Goal: Task Accomplishment & Management: Manage account settings

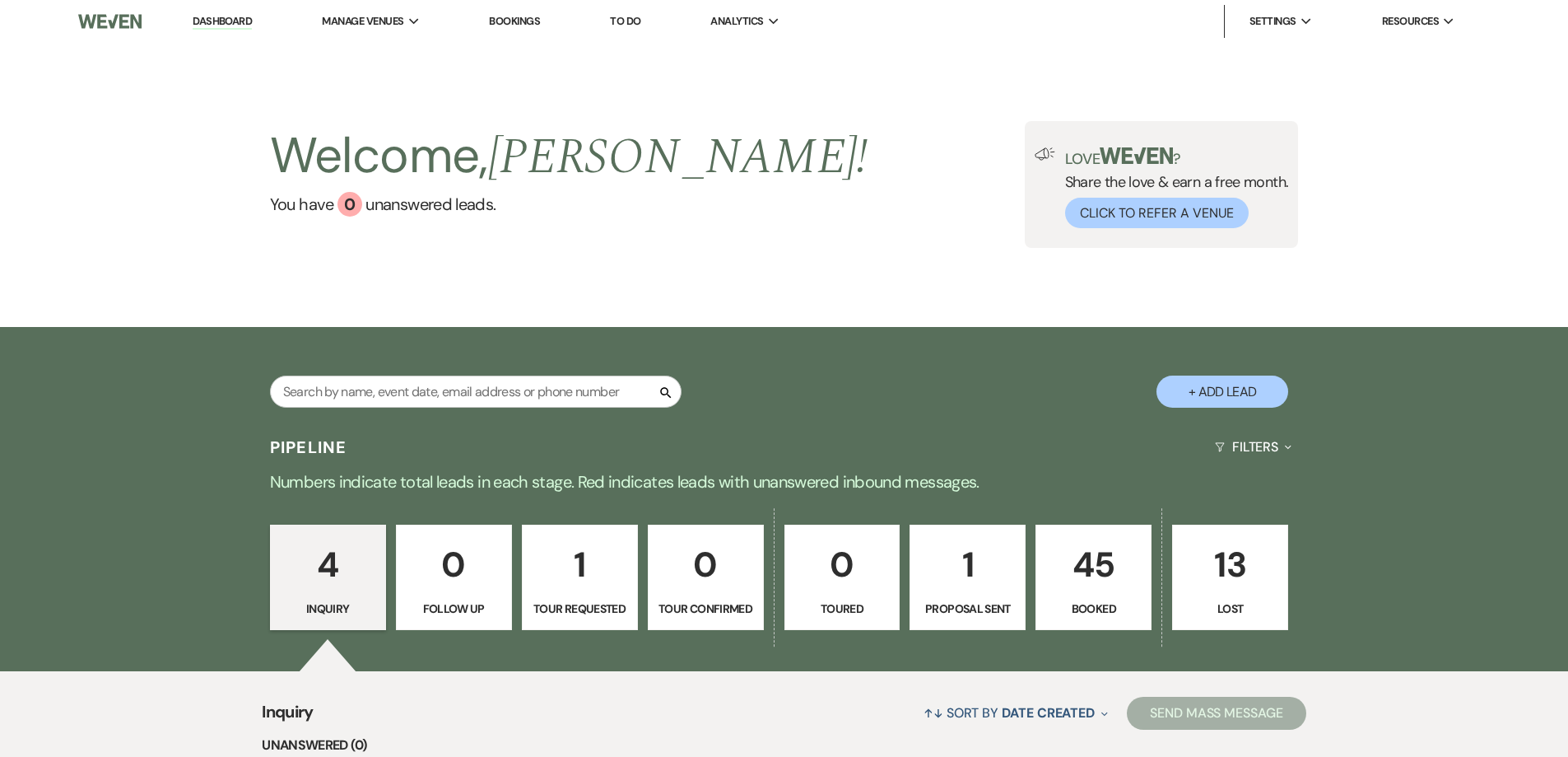
click at [1087, 584] on p "45" at bounding box center [1094, 564] width 95 height 55
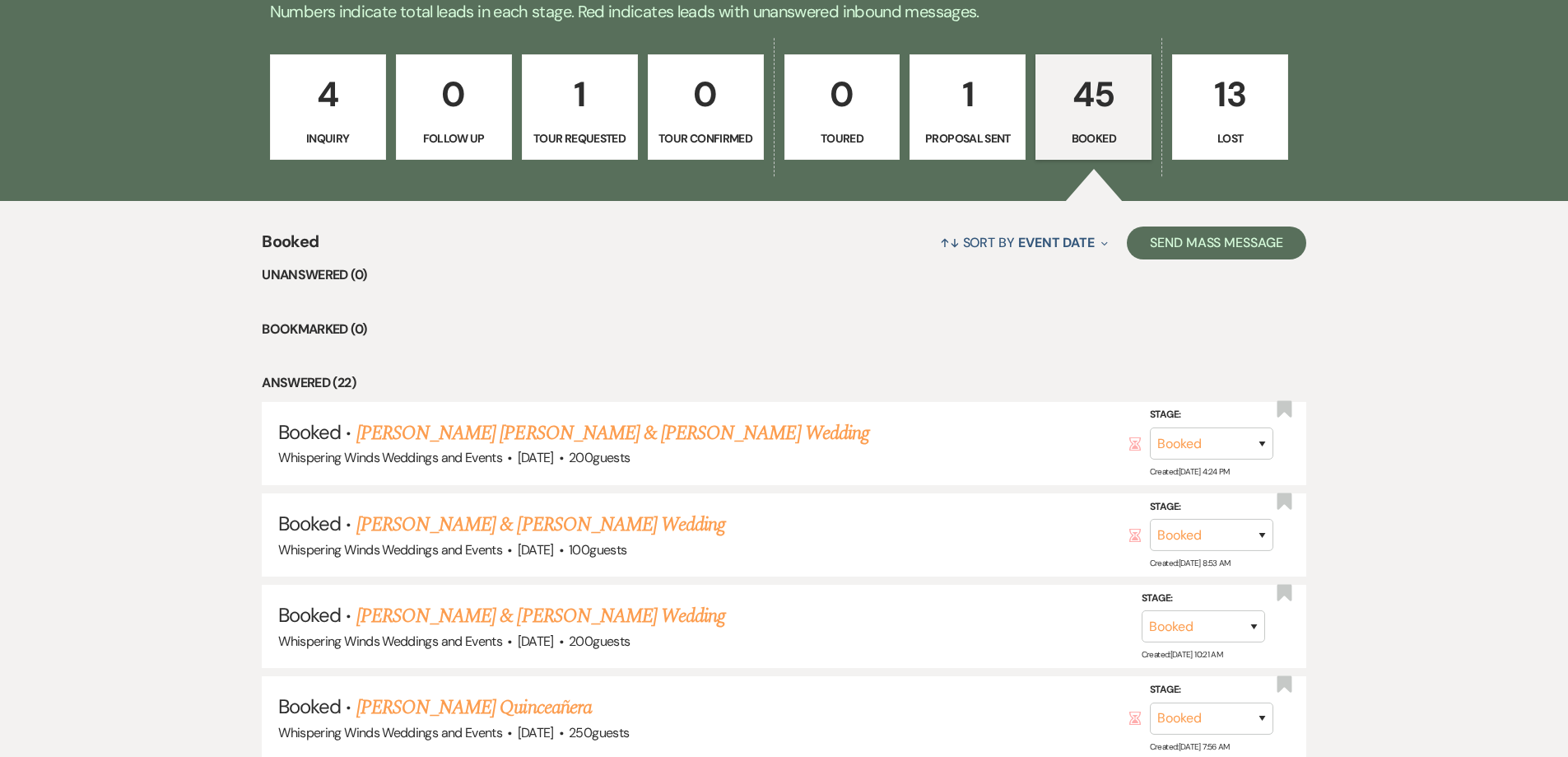
scroll to position [412, 0]
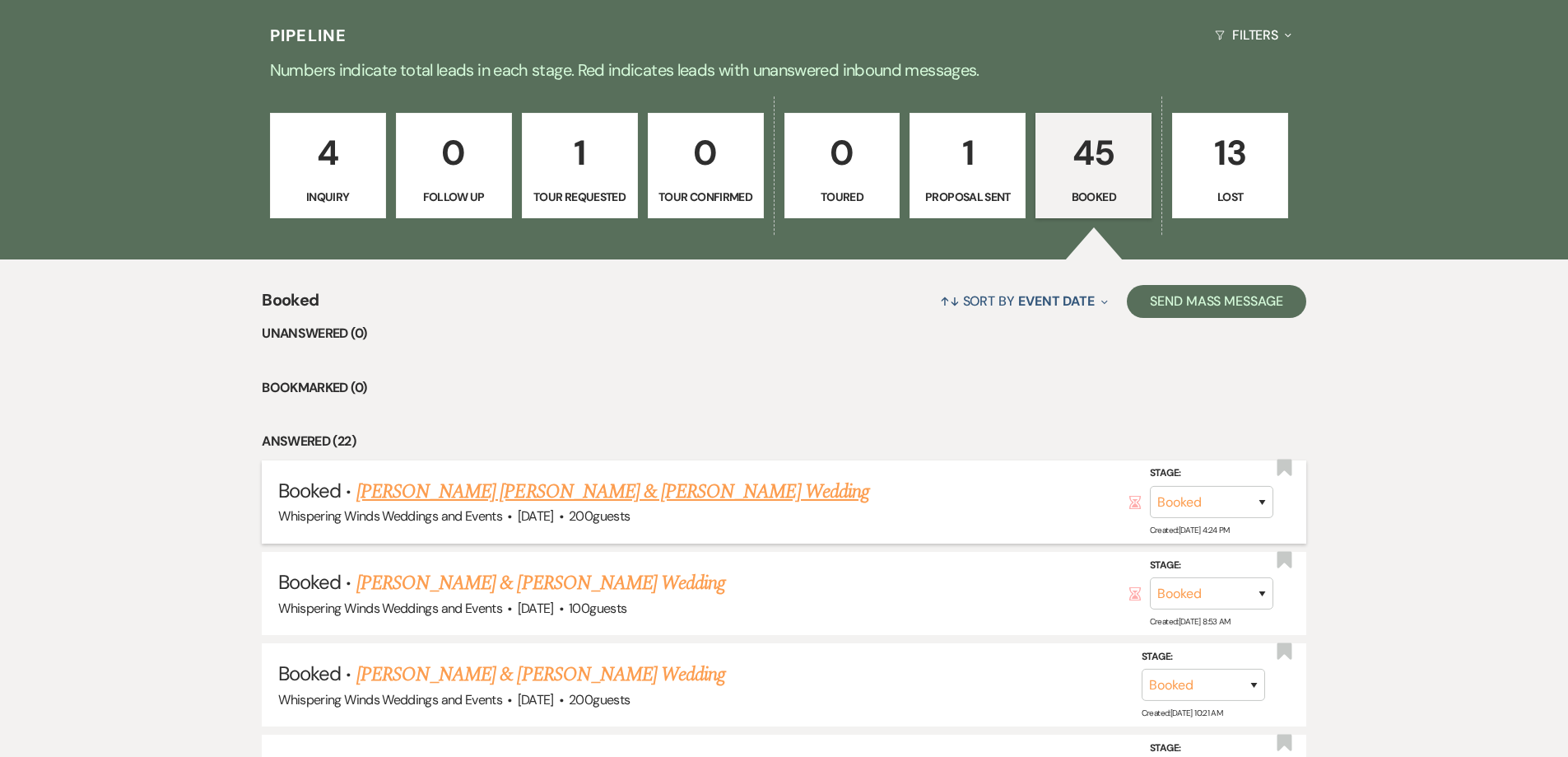
click at [632, 501] on link "[PERSON_NAME] [PERSON_NAME] & [PERSON_NAME] Wedding" at bounding box center [612, 492] width 512 height 30
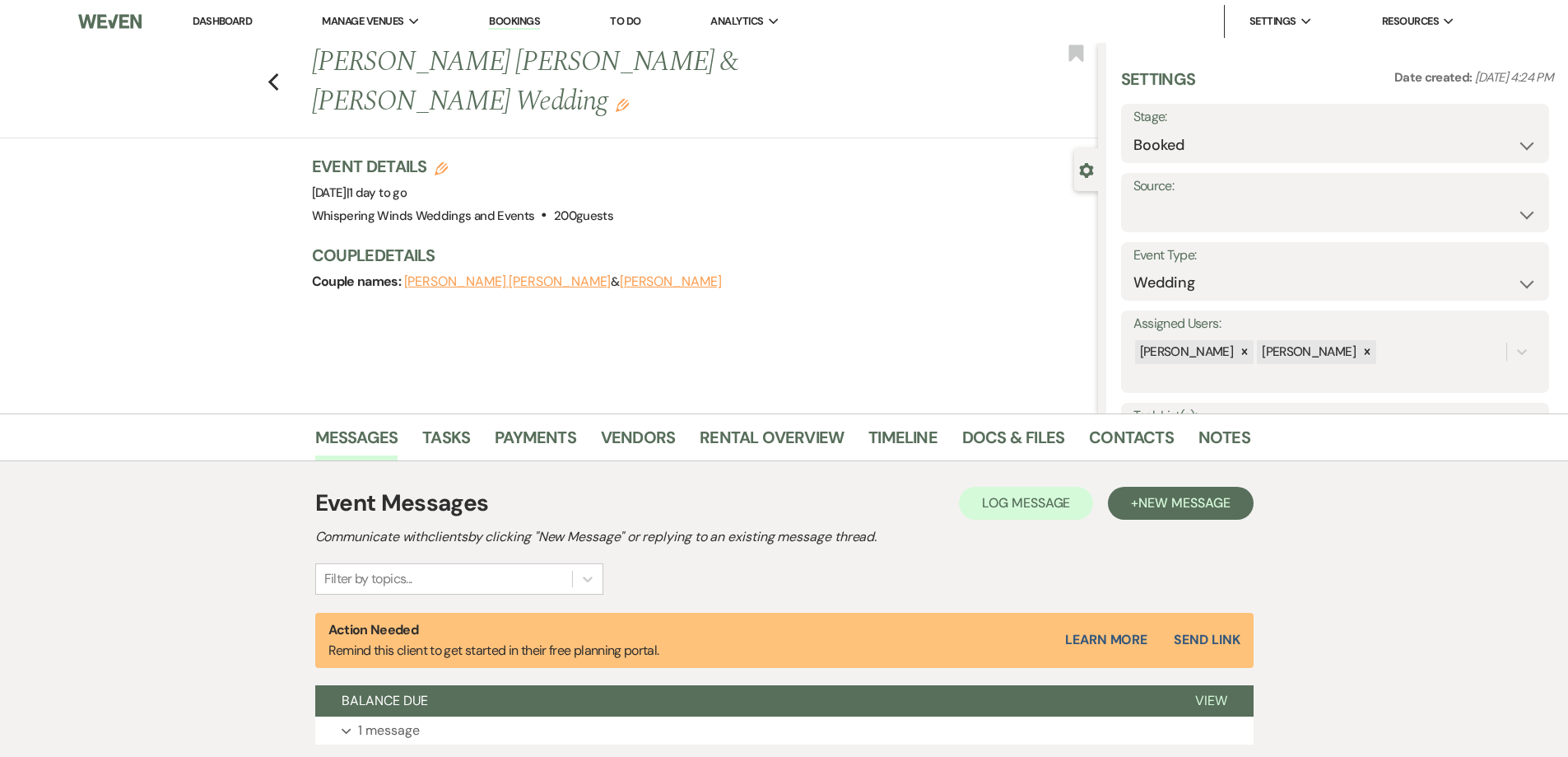
click at [620, 275] on button "[PERSON_NAME]" at bounding box center [671, 282] width 102 height 13
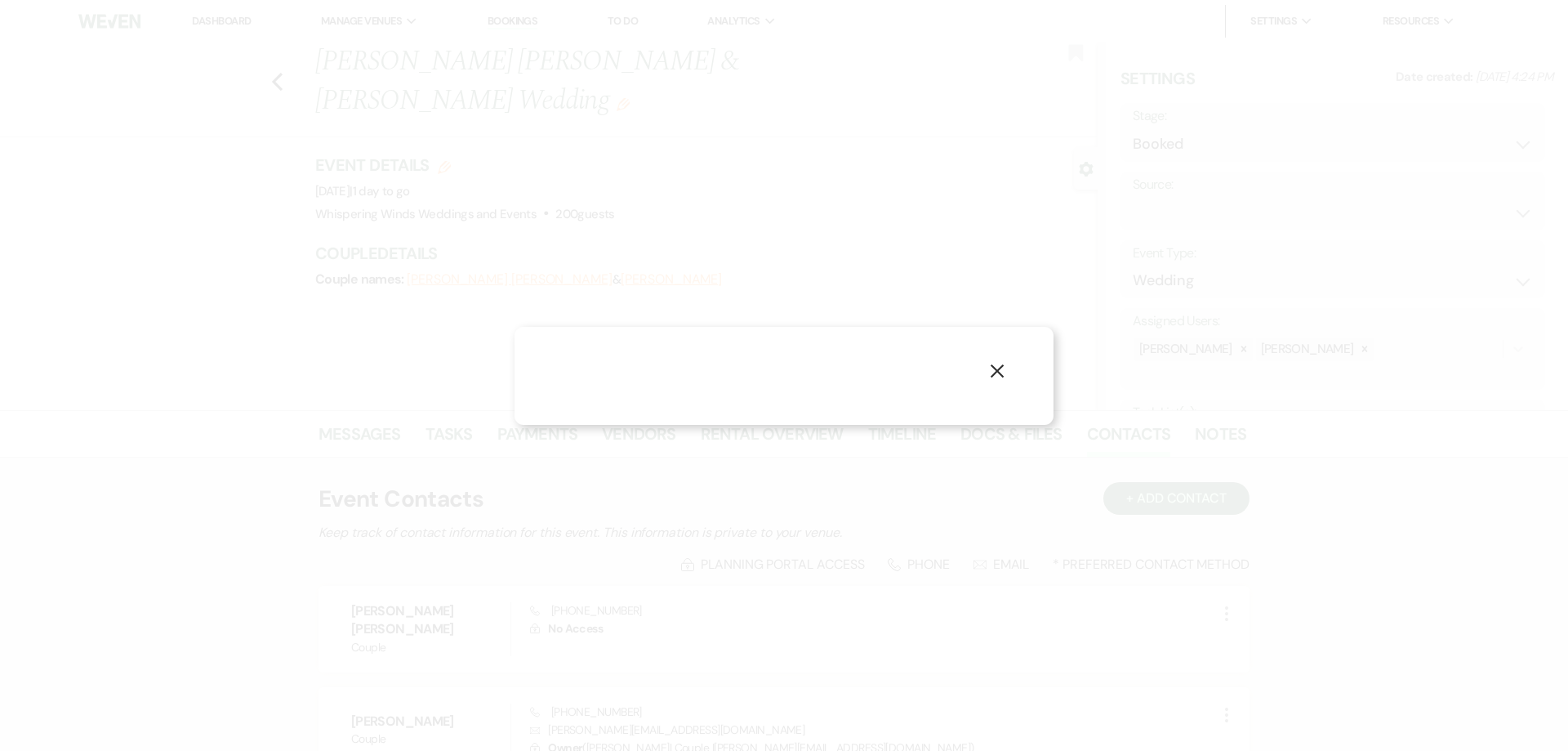
select select "1"
